Goal: Task Accomplishment & Management: Manage account settings

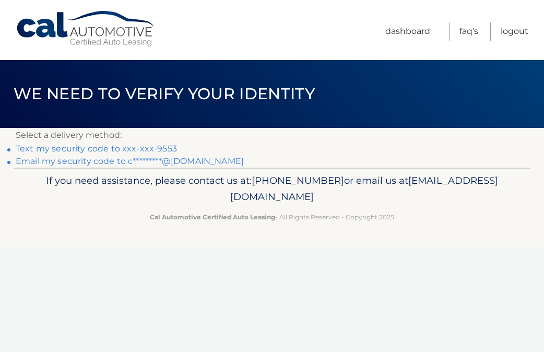
click at [162, 150] on link "Text my security code to xxx-xxx-9553" at bounding box center [96, 149] width 161 height 10
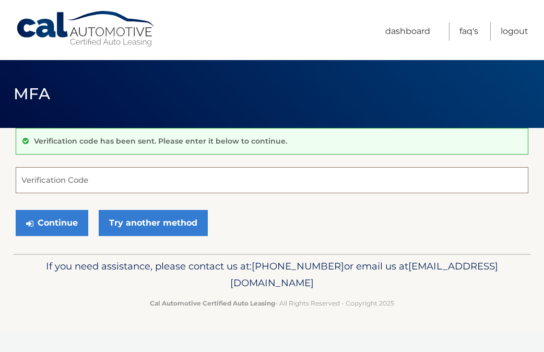
click at [110, 176] on input "Verification Code" at bounding box center [272, 180] width 512 height 26
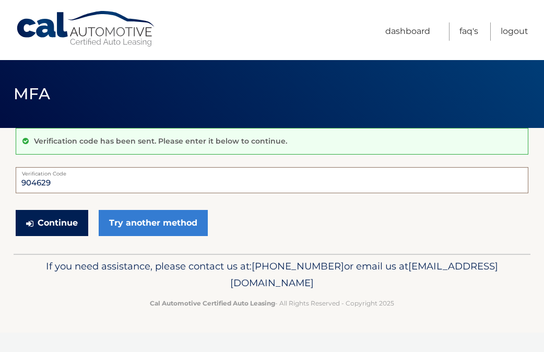
type input "904629"
click at [70, 223] on button "Continue" at bounding box center [52, 223] width 73 height 26
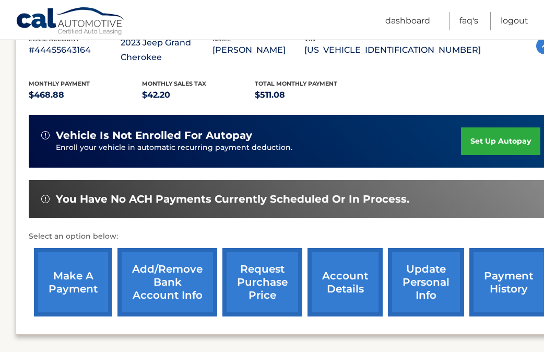
scroll to position [205, 0]
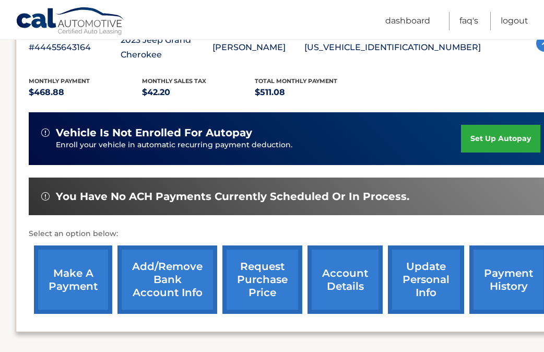
click at [486, 140] on link "set up autopay" at bounding box center [500, 139] width 79 height 28
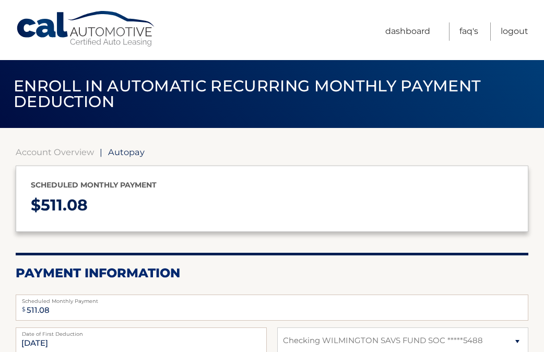
select select "ZWY1NTE1YWItYzAyNi00MzRiLWJiM2EtMmQ2M2NhMjY5Zjg0"
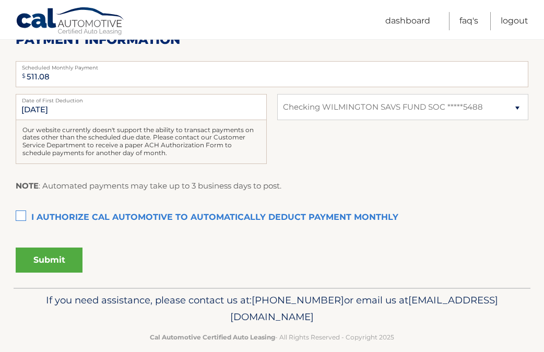
scroll to position [238, 0]
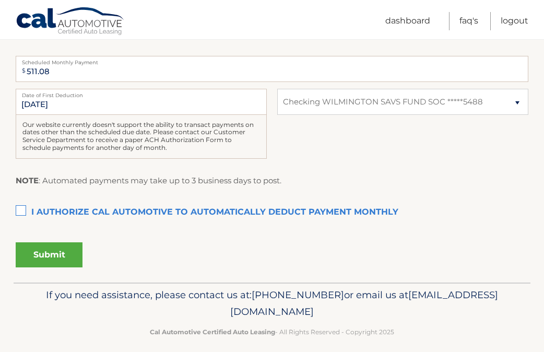
click at [20, 210] on label "I authorize cal automotive to automatically deduct payment monthly This checkbo…" at bounding box center [272, 212] width 512 height 21
click at [0, 0] on input "I authorize cal automotive to automatically deduct payment monthly This checkbo…" at bounding box center [0, 0] width 0 height 0
click at [53, 256] on button "Submit" at bounding box center [49, 254] width 67 height 25
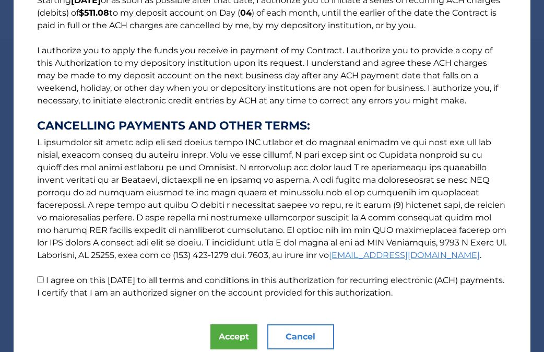
scroll to position [141, 0]
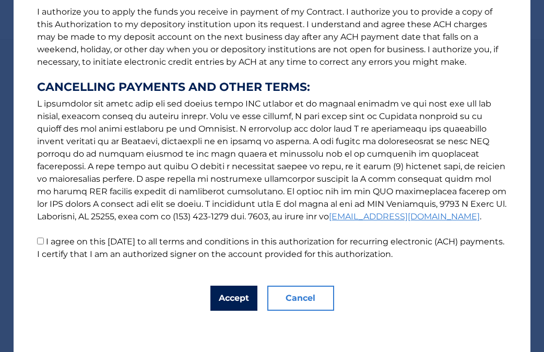
click at [232, 301] on button "Accept" at bounding box center [233, 297] width 47 height 25
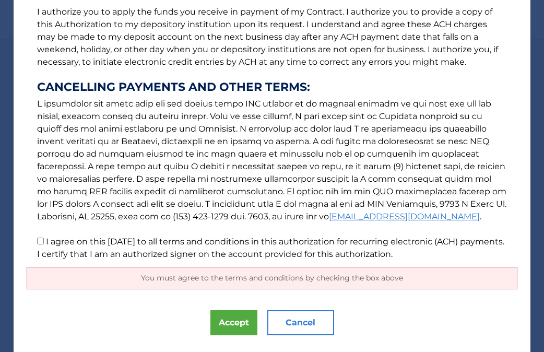
click at [37, 240] on input "I agree on this 10/07/2025 to all terms and conditions in this authorization fo…" at bounding box center [40, 240] width 7 height 7
checkbox input "true"
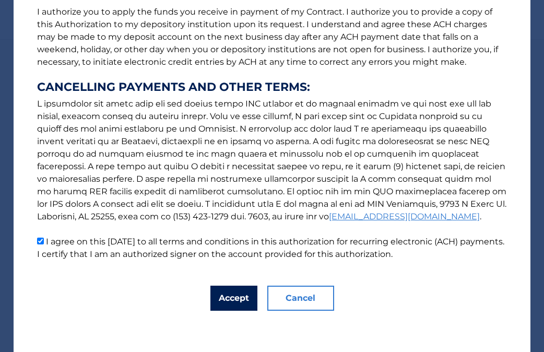
click at [229, 302] on button "Accept" at bounding box center [233, 297] width 47 height 25
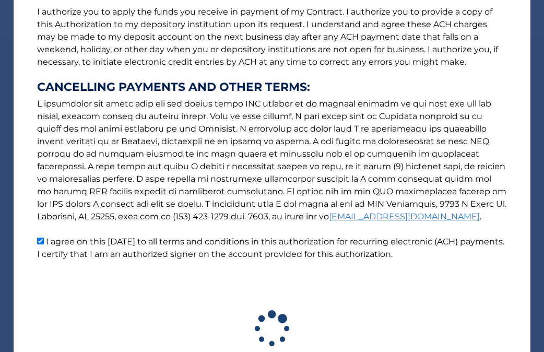
scroll to position [219, 0]
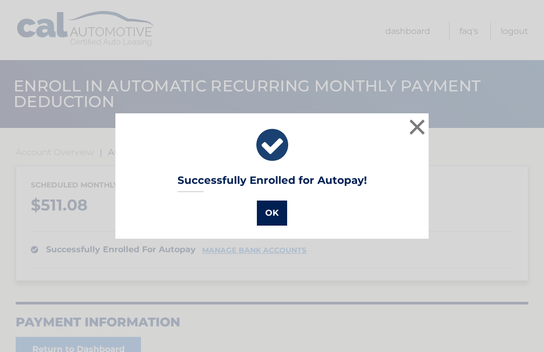
click at [267, 214] on button "OK" at bounding box center [272, 212] width 30 height 25
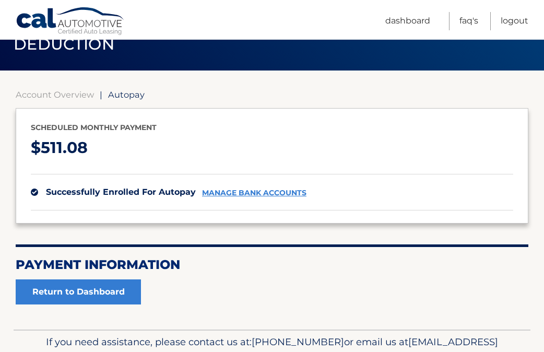
scroll to position [114, 0]
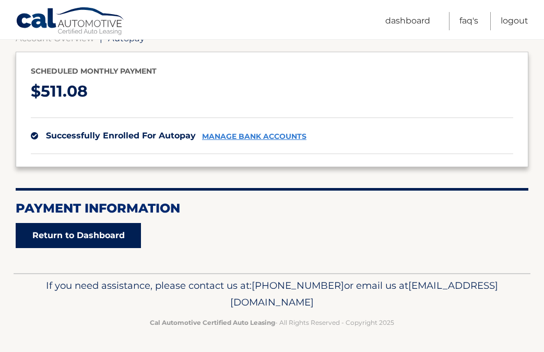
click at [49, 238] on link "Return to Dashboard" at bounding box center [78, 235] width 125 height 25
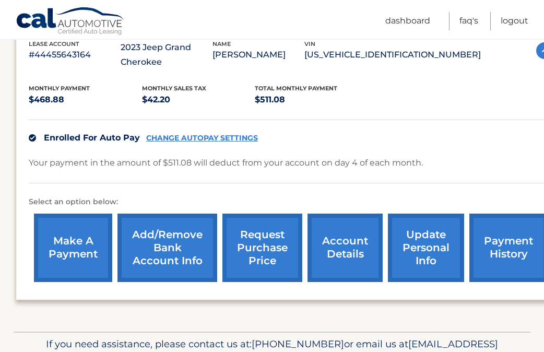
scroll to position [256, 0]
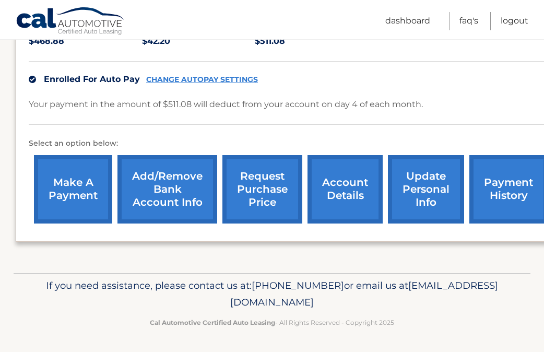
click at [82, 197] on link "make a payment" at bounding box center [73, 189] width 78 height 68
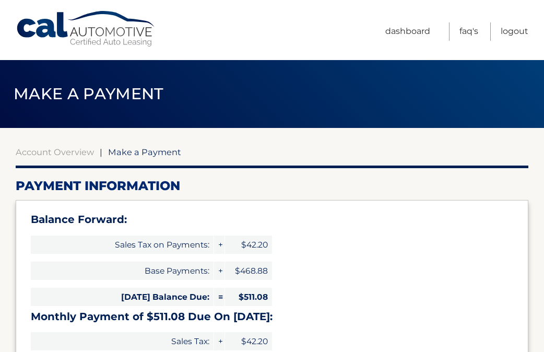
select select "ZWY1NTE1YWItYzAyNi00MzRiLWJiM2EtMmQ2M2NhMjY5Zjg0"
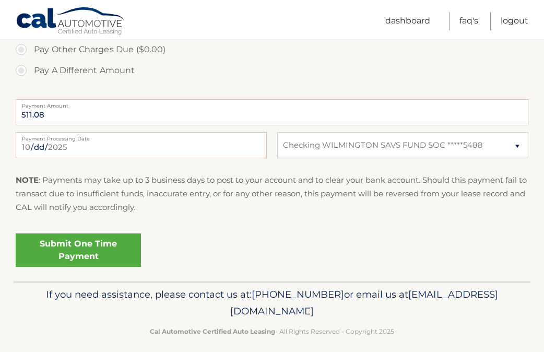
scroll to position [464, 0]
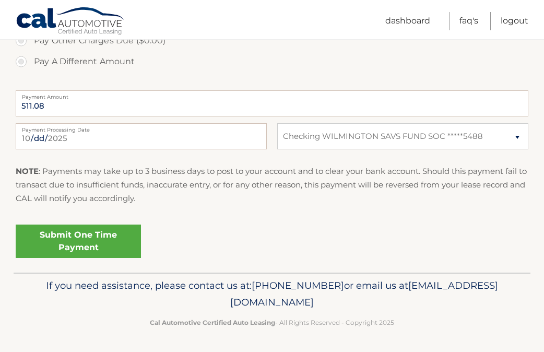
click at [91, 243] on link "Submit One Time Payment" at bounding box center [78, 240] width 125 height 33
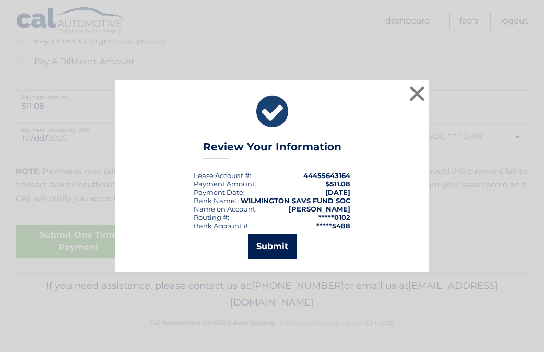
click at [279, 243] on button "Submit" at bounding box center [272, 246] width 49 height 25
